Goal: Communication & Community: Ask a question

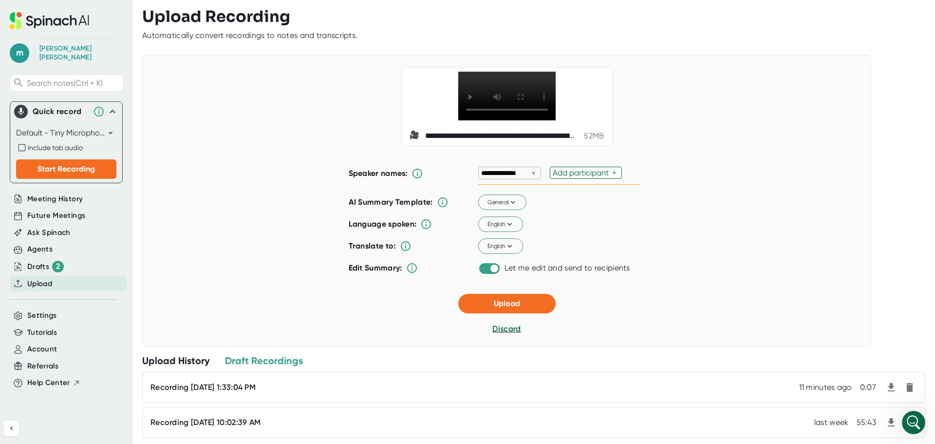
scroll to position [1030, 0]
click at [489, 271] on input "checkbox" at bounding box center [494, 268] width 28 height 9
click at [484, 272] on input "checkbox" at bounding box center [485, 268] width 28 height 9
checkbox input "true"
click at [479, 306] on button "Upload" at bounding box center [506, 303] width 97 height 19
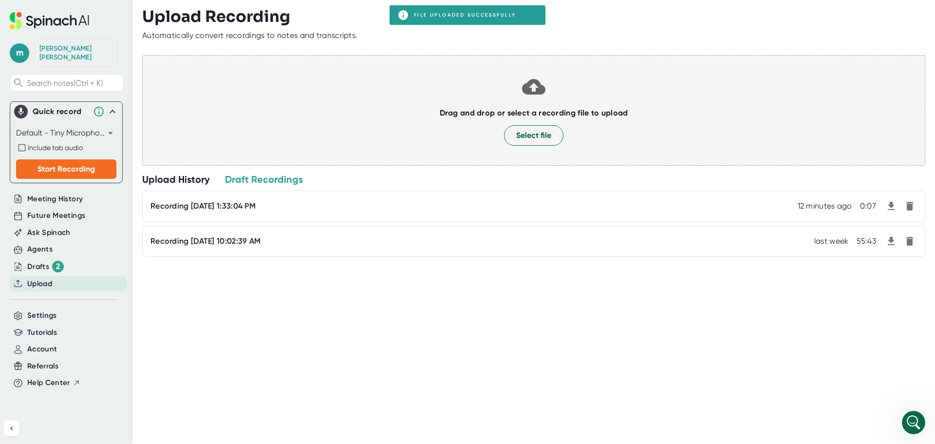
scroll to position [992, 0]
click at [183, 177] on div "Upload History" at bounding box center [175, 179] width 67 height 13
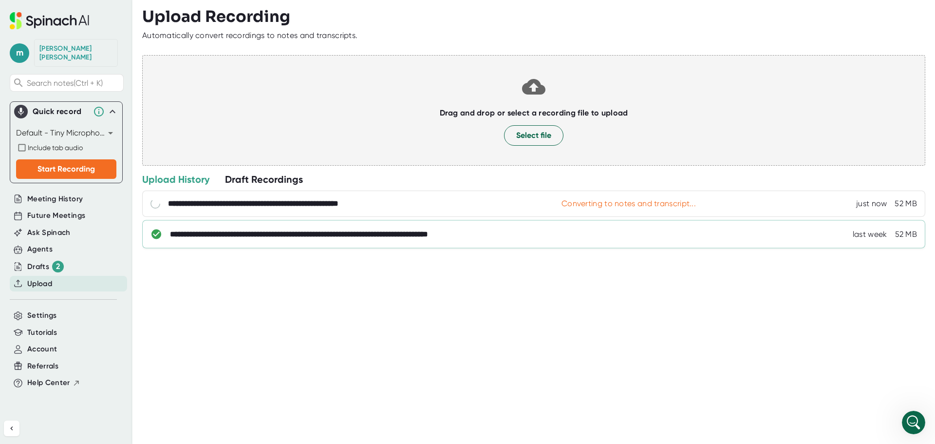
scroll to position [1030, 0]
click at [205, 227] on div "**********" at bounding box center [533, 234] width 783 height 28
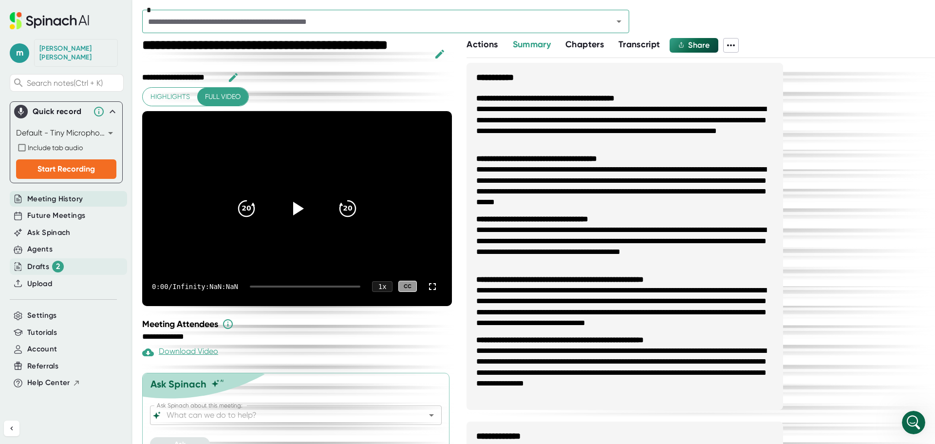
click at [40, 260] on div "Drafts 2" at bounding box center [45, 266] width 37 height 12
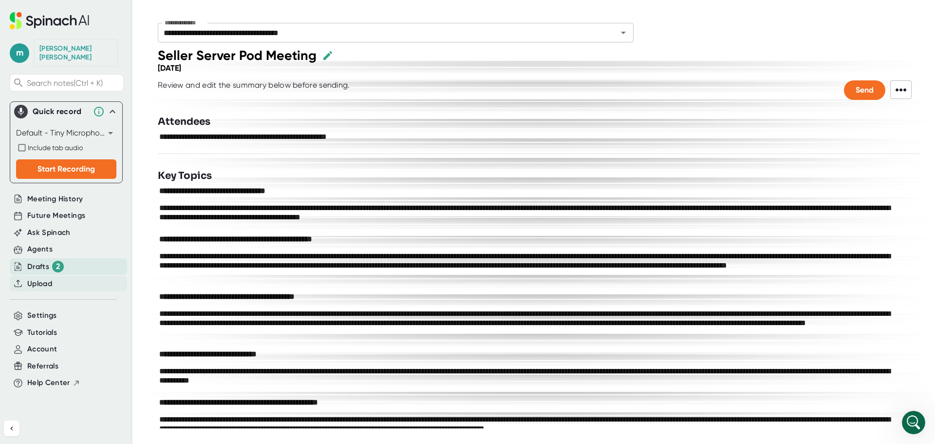
click at [35, 278] on span "Upload" at bounding box center [39, 283] width 25 height 11
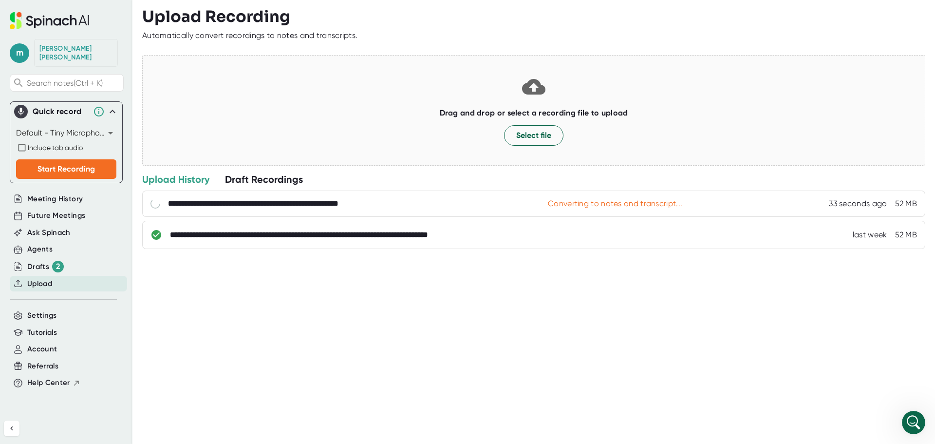
scroll to position [992, 0]
click at [839, 345] on div "**********" at bounding box center [538, 222] width 793 height 444
click at [915, 414] on div "Open Intercom Messenger" at bounding box center [912, 421] width 32 height 32
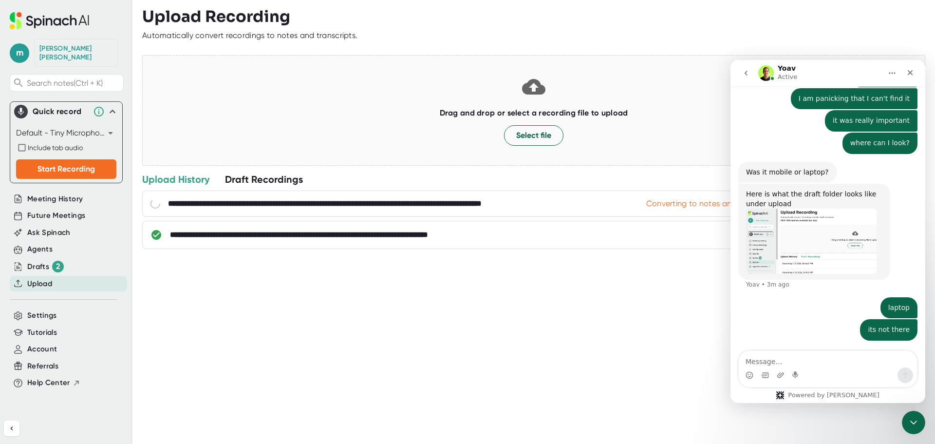
click at [820, 362] on textarea "Message…" at bounding box center [828, 359] width 178 height 17
click at [846, 360] on textarea "Message…" at bounding box center [828, 359] width 178 height 17
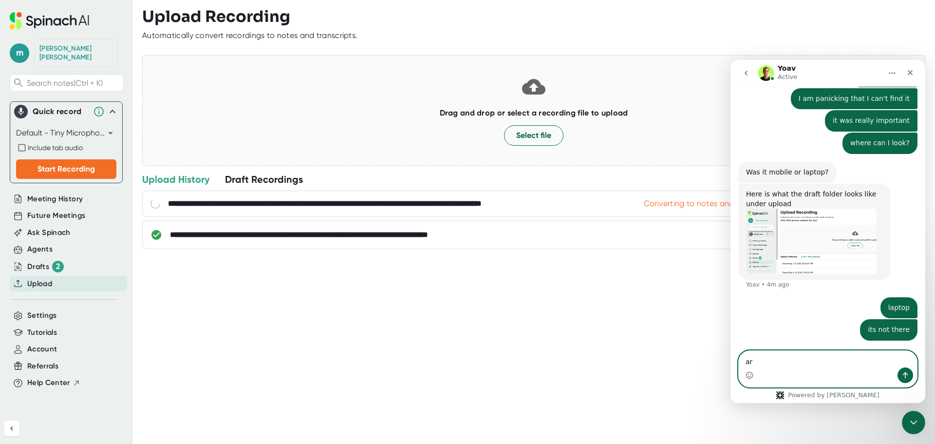
type textarea "a"
type textarea "i"
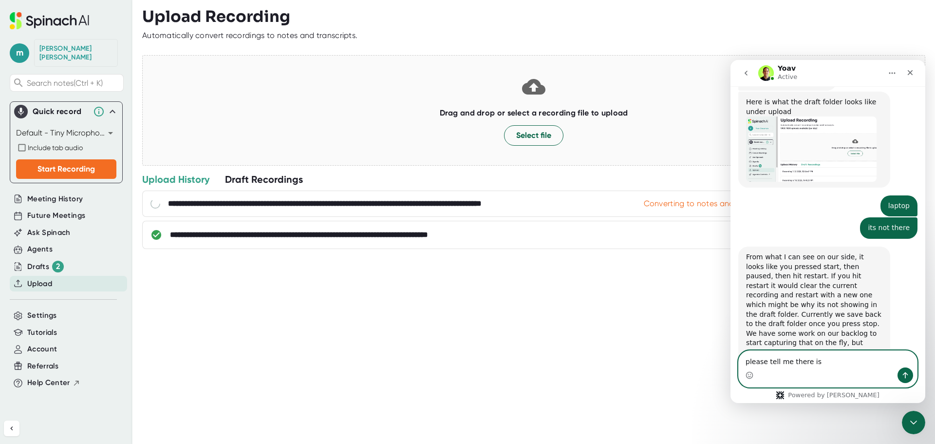
scroll to position [1126, 0]
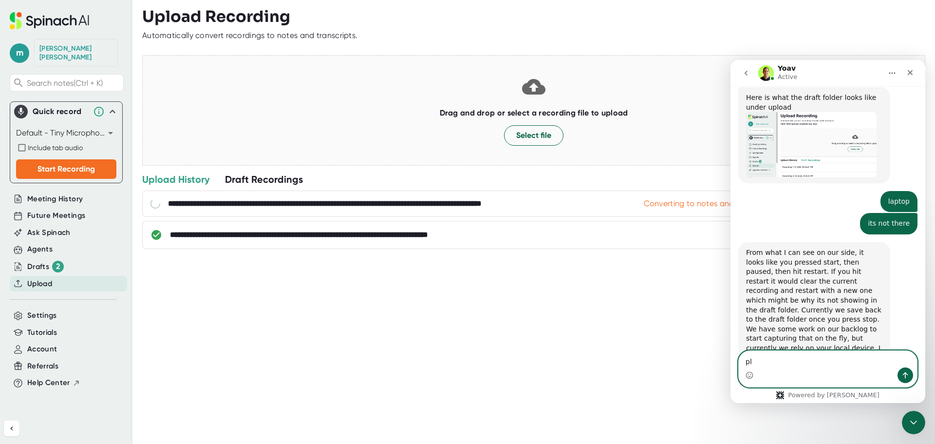
type textarea "p"
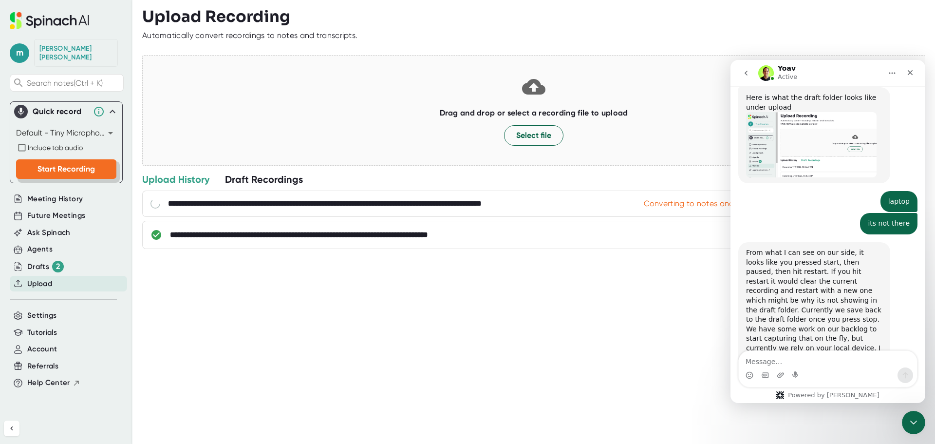
click at [21, 161] on button "Start Recording" at bounding box center [66, 168] width 100 height 19
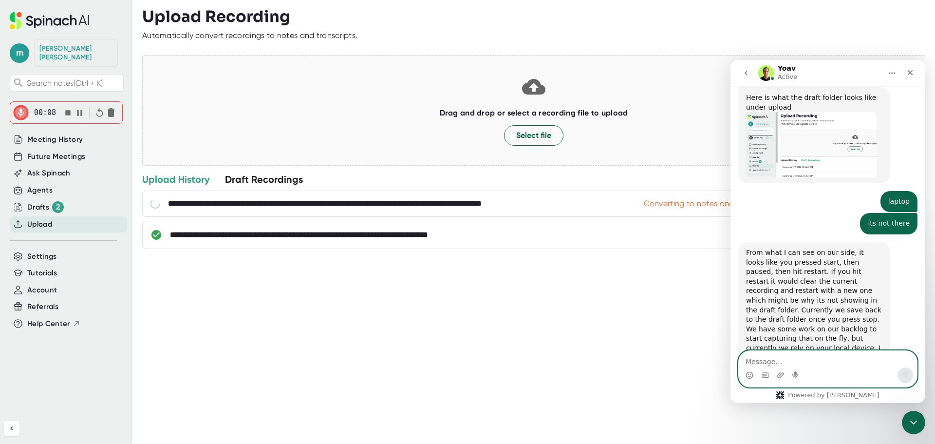
click at [804, 359] on textarea "Message…" at bounding box center [828, 359] width 178 height 17
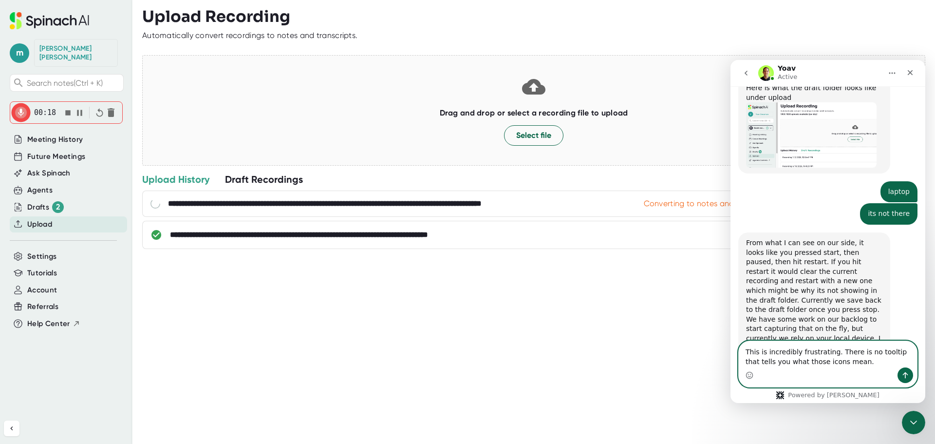
type textarea "This is incredibly frustrating. There is no tooltip that tells you what those i…"
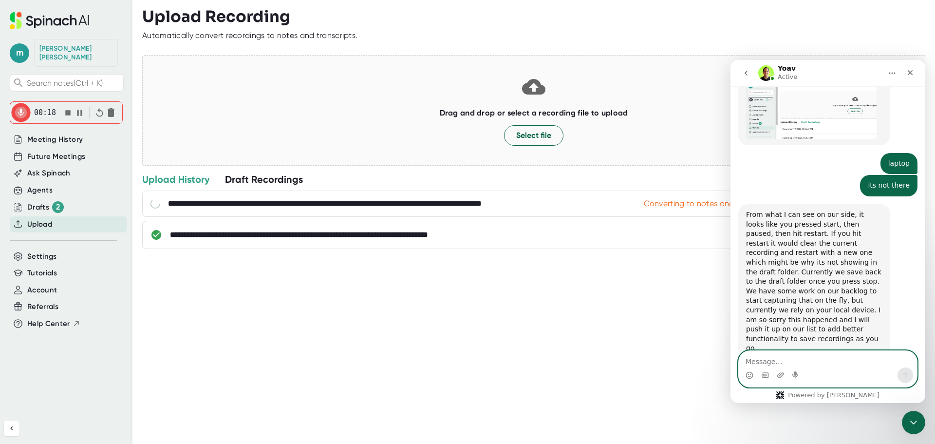
scroll to position [1165, 0]
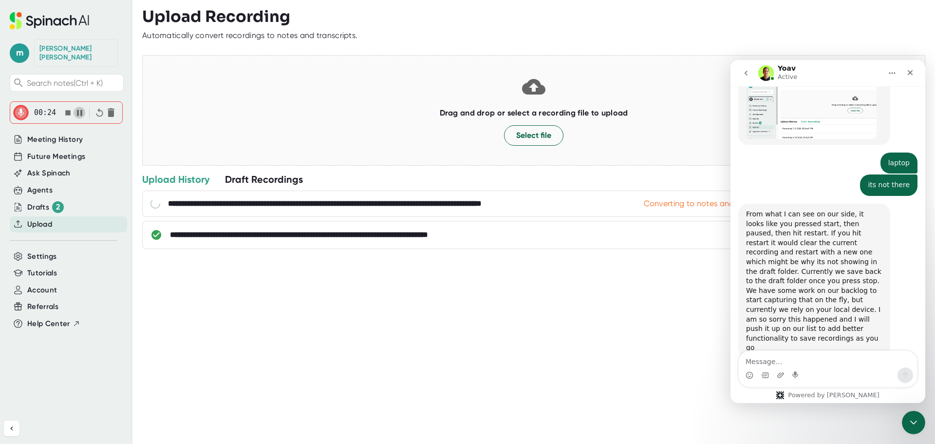
click at [80, 110] on icon "button" at bounding box center [79, 113] width 5 height 6
click at [780, 362] on textarea "Message…" at bounding box center [828, 359] width 178 height 17
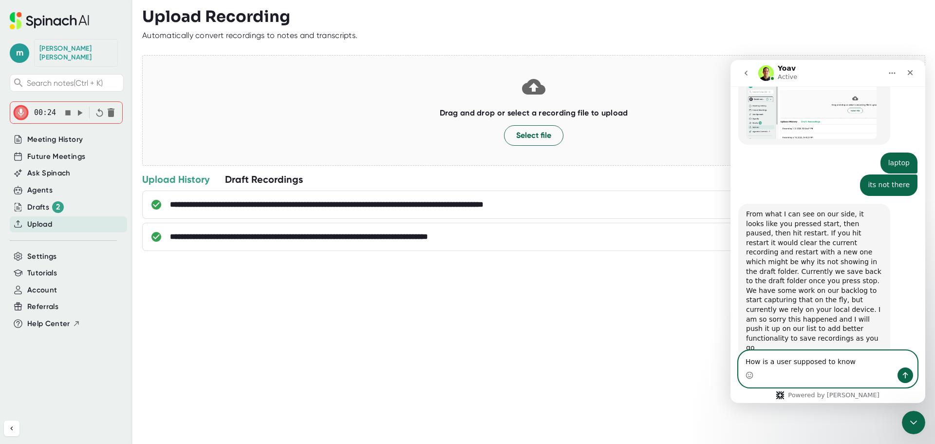
click at [864, 353] on textarea "How is a user supposed to know" at bounding box center [828, 359] width 178 height 17
click at [847, 364] on textarea "How is a user supposed to know" at bounding box center [828, 359] width 178 height 17
click at [868, 365] on textarea "How is a user supposed to know" at bounding box center [828, 359] width 178 height 17
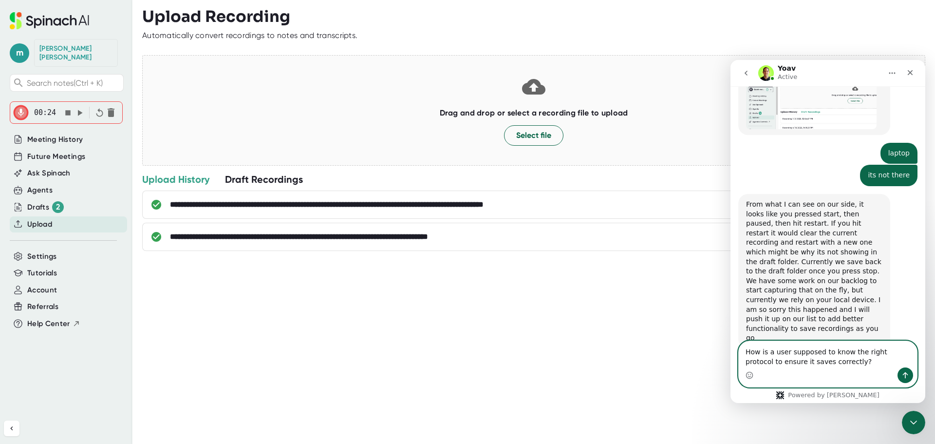
type textarea "How is a user supposed to know the right protocol to ensure it saves correctly?"
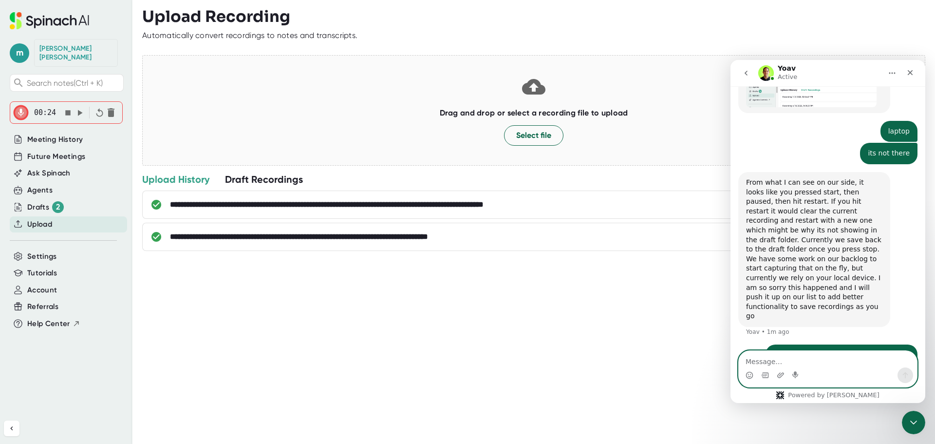
click at [868, 365] on textarea "Message…" at bounding box center [828, 359] width 178 height 17
click at [495, 302] on div "**********" at bounding box center [538, 222] width 793 height 444
click at [369, 346] on div "**********" at bounding box center [538, 222] width 793 height 444
click at [913, 70] on icon "Close" at bounding box center [910, 73] width 8 height 8
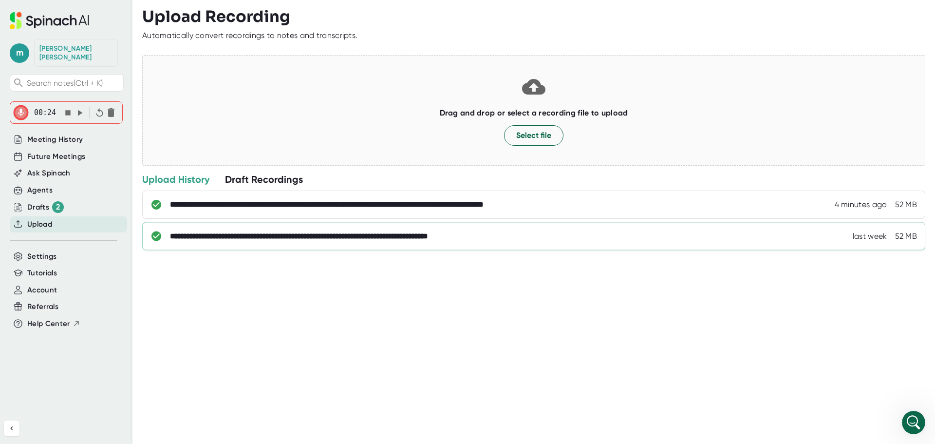
click at [387, 232] on div "**********" at bounding box center [346, 236] width 353 height 10
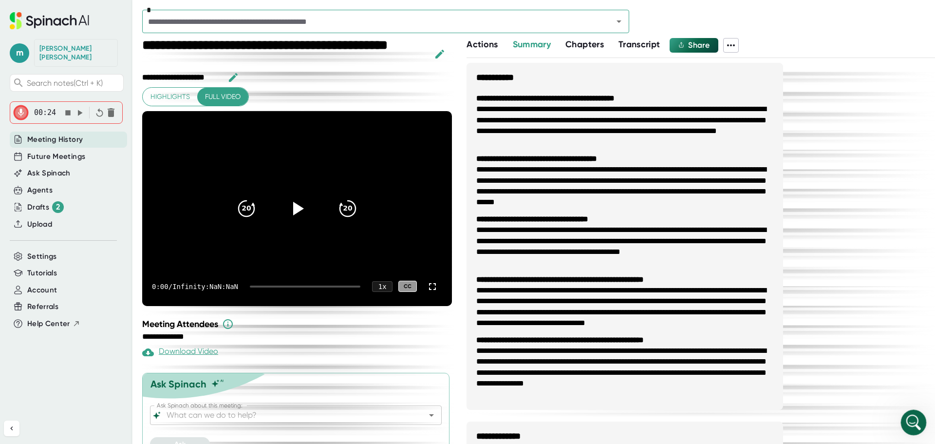
click at [913, 426] on icon "Open Intercom Messenger" at bounding box center [912, 421] width 16 height 16
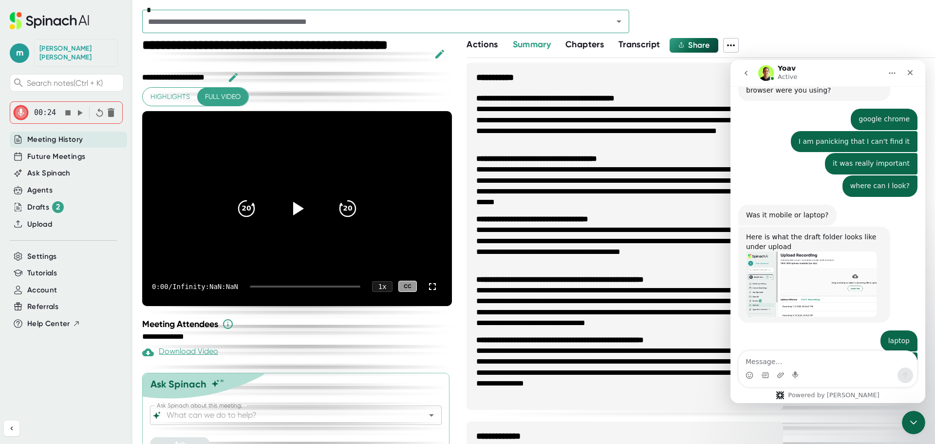
click at [862, 363] on textarea "Message…" at bounding box center [828, 359] width 178 height 17
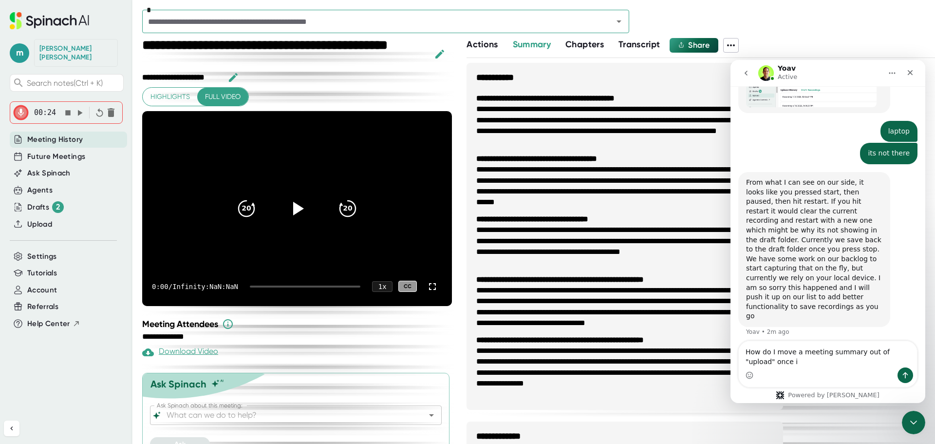
scroll to position [1206, 0]
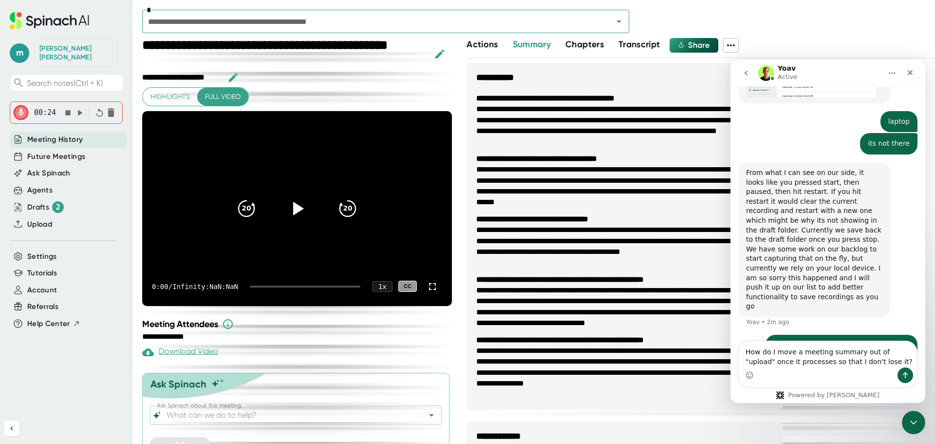
type textarea "How do I move a meeting summary out of "upload" once it processes so that I don…"
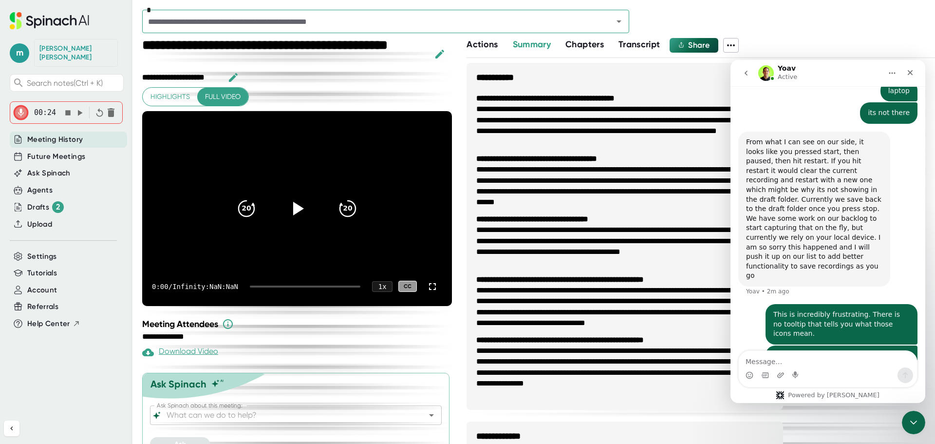
scroll to position [1238, 0]
click at [209, 28] on input "text" at bounding box center [371, 22] width 452 height 14
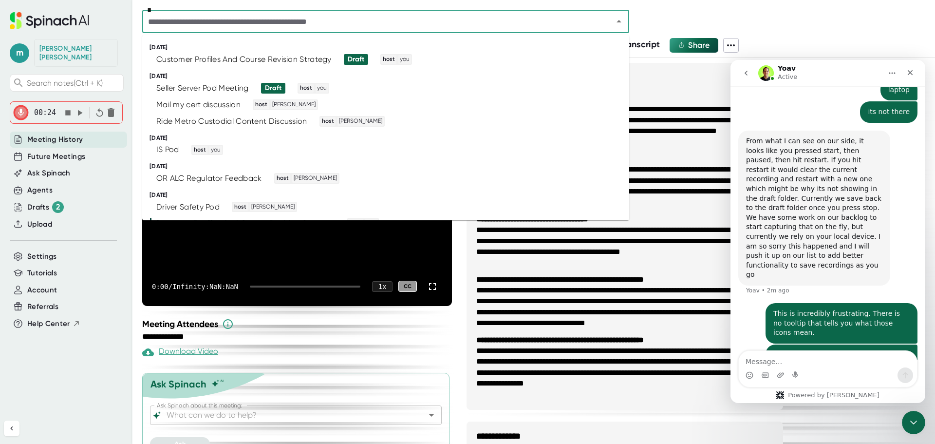
drag, startPoint x: 147, startPoint y: 45, endPoint x: 112, endPoint y: 81, distance: 49.9
click at [147, 45] on div "[DATE] Customer Profiles And Course Revision Strategy Draft host you" at bounding box center [385, 56] width 487 height 24
click at [52, 371] on div "m [PERSON_NAME] Search notes (Ctrl + K) 00:24 Meeting History Future Meetings A…" at bounding box center [66, 202] width 132 height 405
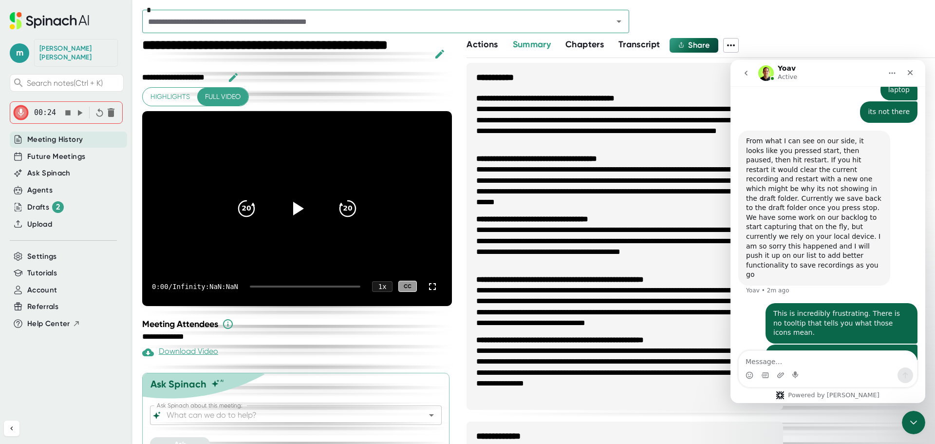
click at [76, 377] on div "m [PERSON_NAME] Search notes (Ctrl + K) 00:24 Meeting History Future Meetings A…" at bounding box center [66, 202] width 132 height 405
click at [579, 373] on li "**********" at bounding box center [624, 372] width 297 height 55
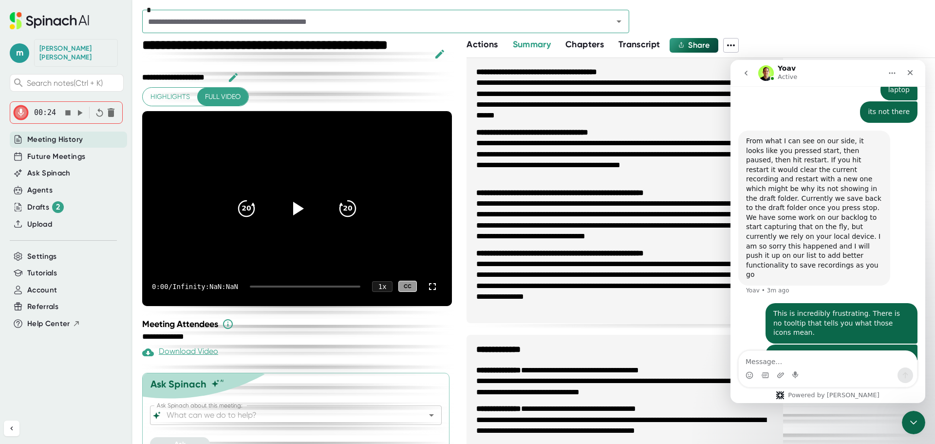
scroll to position [243, 0]
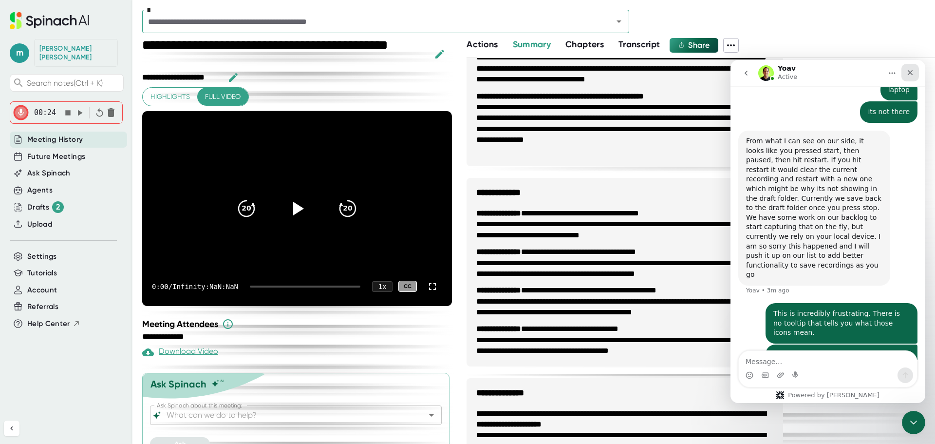
click at [907, 73] on icon "Close" at bounding box center [910, 73] width 8 height 8
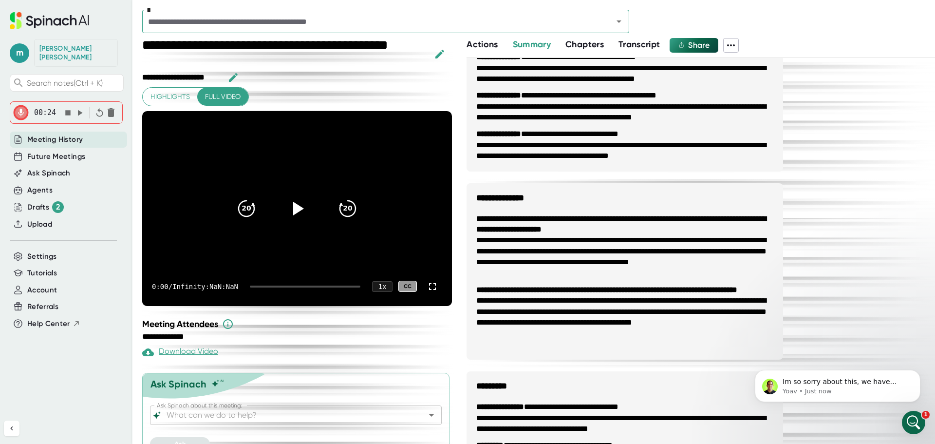
scroll to position [1343, 0]
click at [863, 393] on p "Yoav • Just now" at bounding box center [845, 391] width 126 height 9
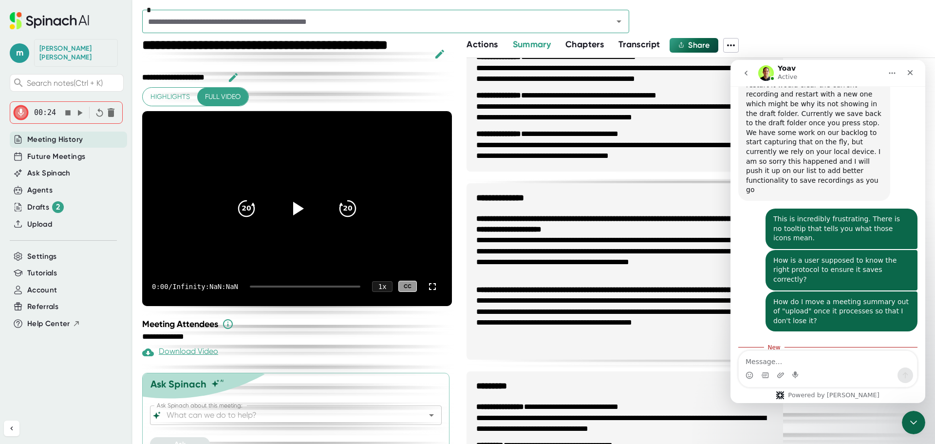
scroll to position [1359, 0]
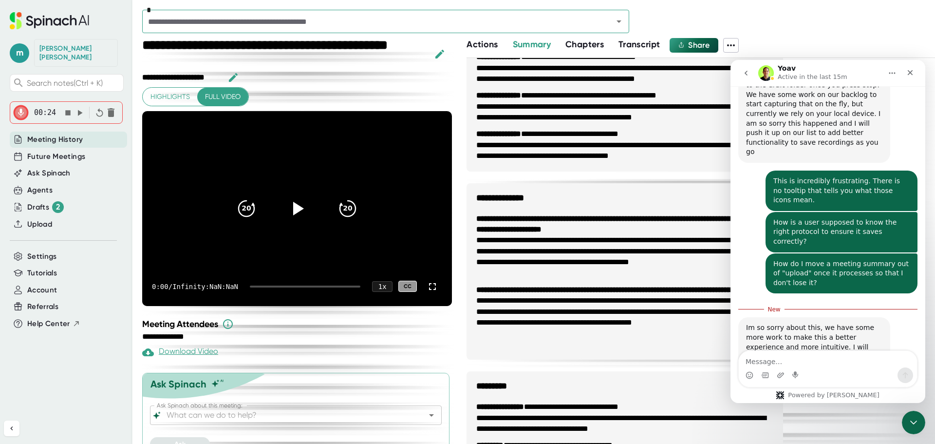
click at [846, 356] on textarea "Message…" at bounding box center [828, 359] width 178 height 17
type textarea "so there is no chance its saved locally on my computer?"
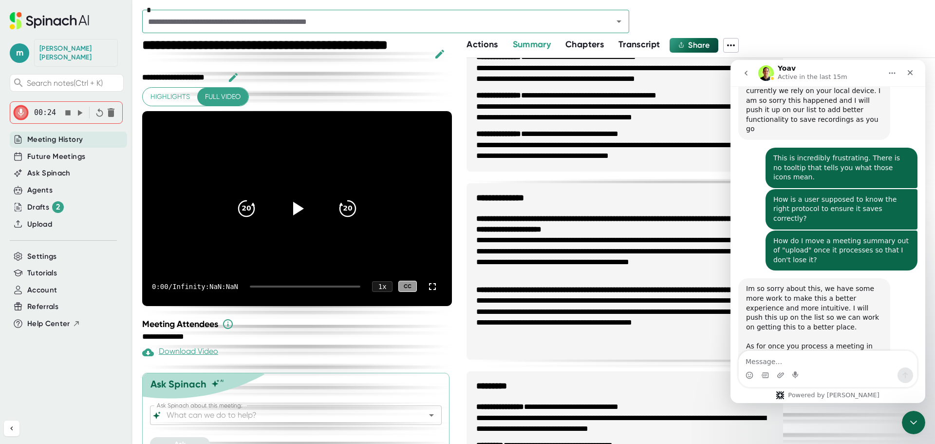
click at [853, 356] on textarea "Message…" at bounding box center [828, 359] width 178 height 17
click at [84, 369] on div "m [PERSON_NAME] Search notes (Ctrl + K) 00:24 Meeting History Future Meetings A…" at bounding box center [66, 202] width 132 height 405
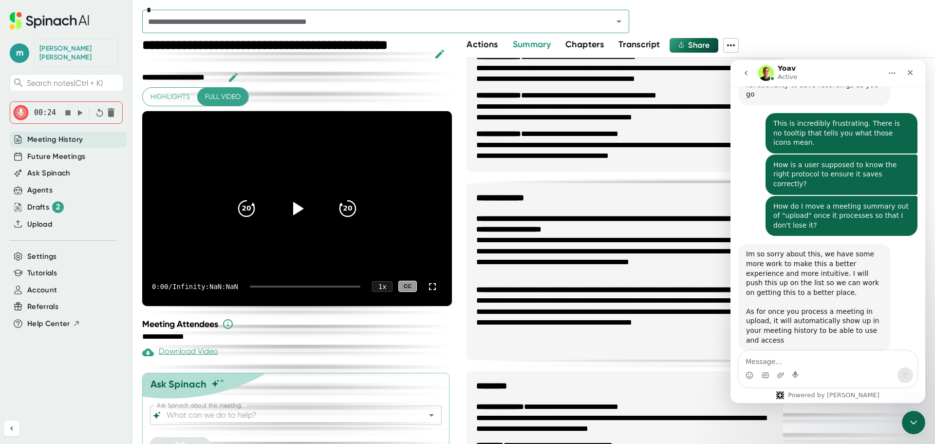
scroll to position [1420, 0]
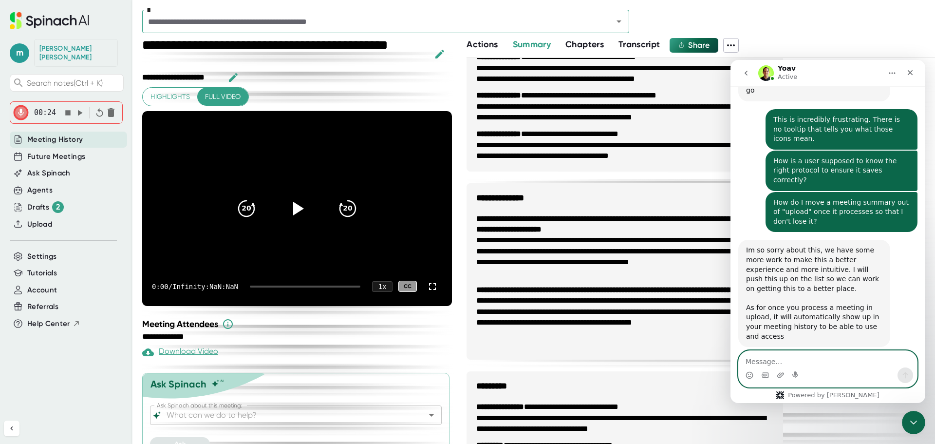
click at [832, 361] on textarea "Message…" at bounding box center [828, 359] width 178 height 17
type textarea "I would be so grateful!"
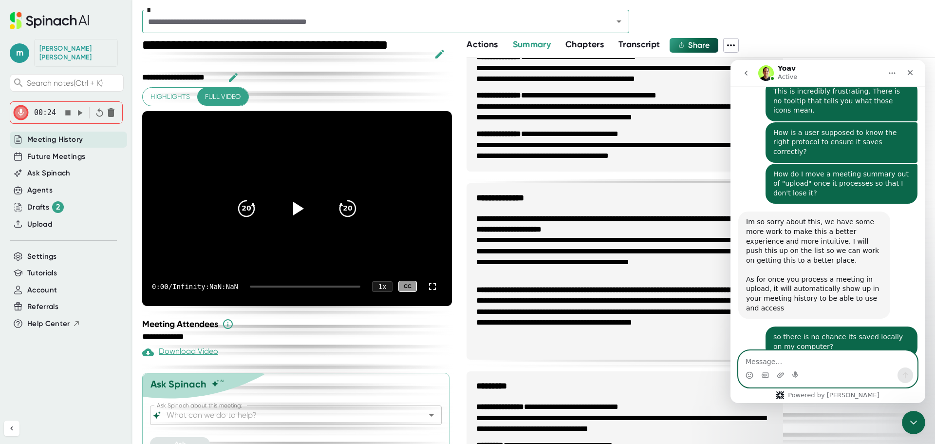
scroll to position [1449, 0]
